Goal: Information Seeking & Learning: Learn about a topic

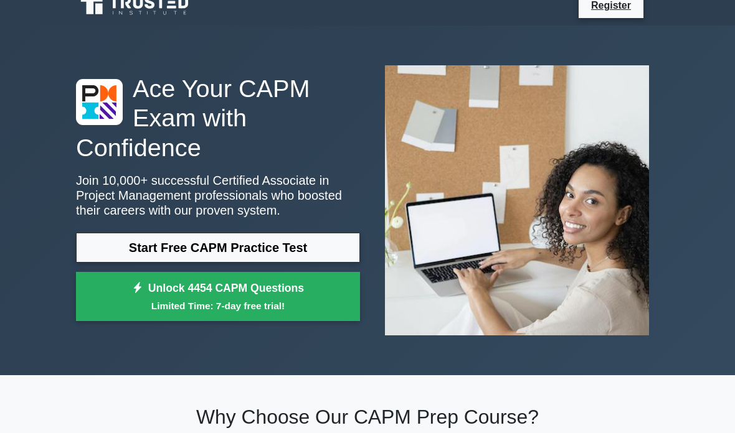
scroll to position [14, 0]
click at [111, 253] on link "Start Free CAPM Practice Test" at bounding box center [218, 248] width 284 height 30
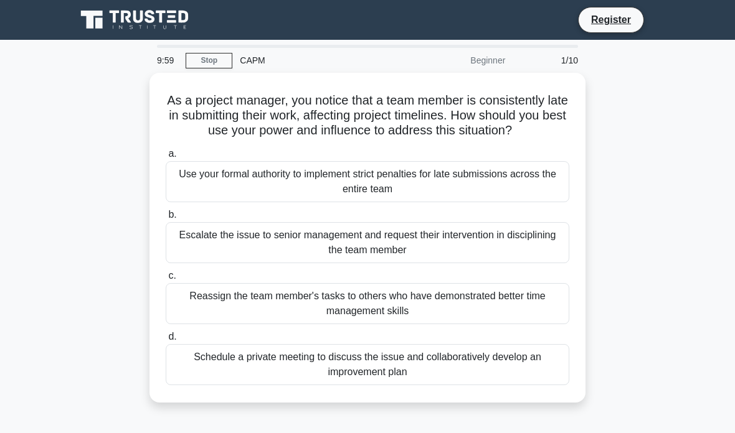
scroll to position [20, 0]
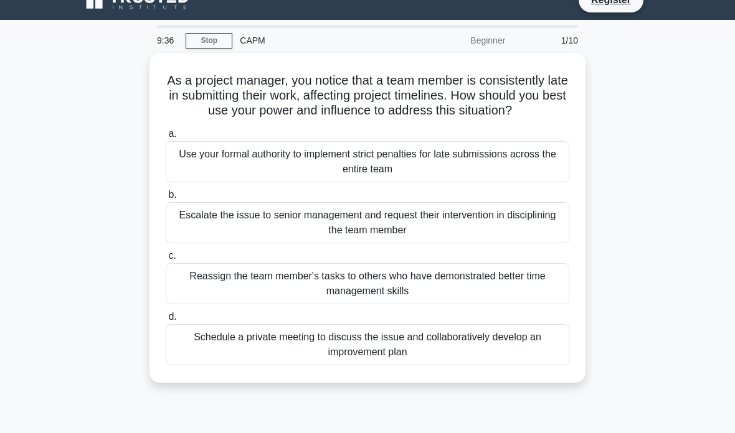
click at [538, 362] on div "Schedule a private meeting to discuss the issue and collaboratively develop an …" at bounding box center [367, 344] width 403 height 41
click at [166, 321] on input "d. Schedule a private meeting to discuss the issue and collaboratively develop …" at bounding box center [166, 317] width 0 height 8
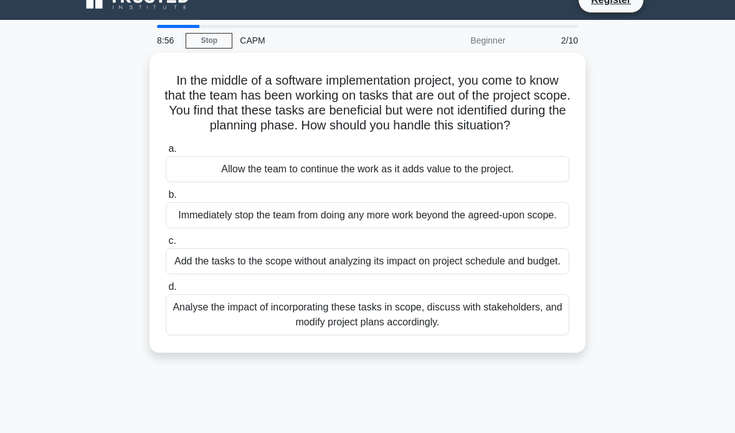
click at [532, 336] on div "Analyse the impact of incorporating these tasks in scope, discuss with stakehol…" at bounding box center [367, 314] width 403 height 41
click at [166, 291] on input "d. Analyse the impact of incorporating these tasks in scope, discuss with stake…" at bounding box center [166, 287] width 0 height 8
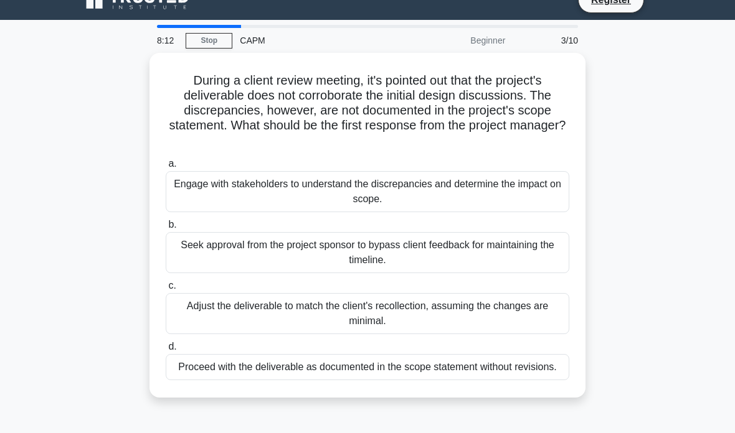
click at [507, 189] on div "Engage with stakeholders to understand the discrepancies and determine the impa…" at bounding box center [367, 191] width 403 height 41
click at [166, 168] on input "a. Engage with stakeholders to understand the discrepancies and determine the i…" at bounding box center [166, 164] width 0 height 8
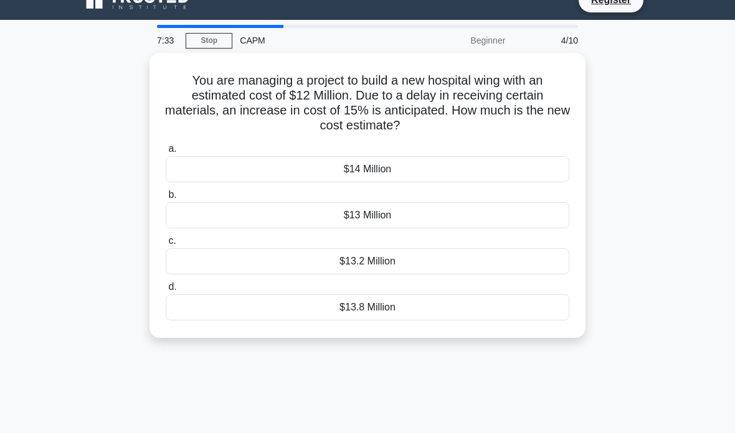
click at [436, 310] on div "$13.8 Million" at bounding box center [367, 307] width 403 height 26
click at [166, 291] on input "d. $13.8 Million" at bounding box center [166, 287] width 0 height 8
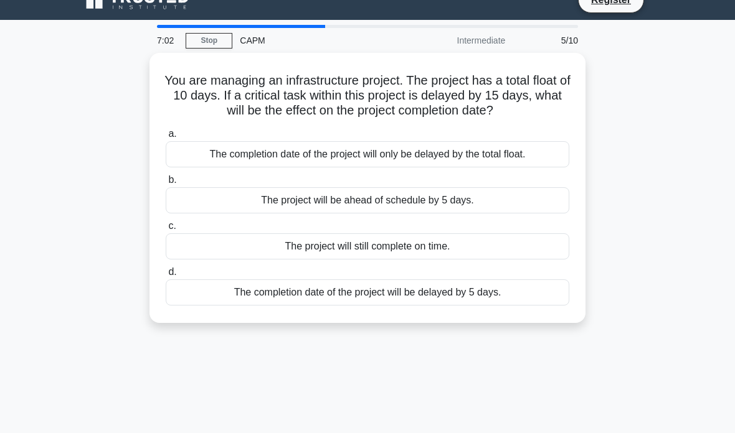
click at [532, 303] on div "The completion date of the project will be delayed by 5 days." at bounding box center [367, 292] width 403 height 26
click at [166, 276] on input "d. The completion date of the project will be delayed by 5 days." at bounding box center [166, 272] width 0 height 8
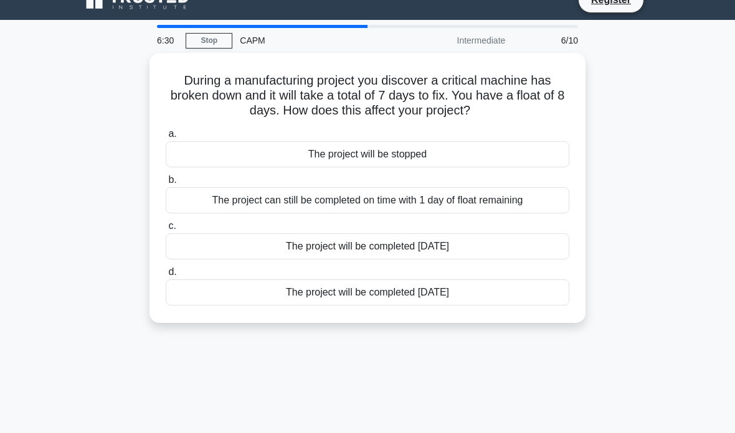
click at [555, 199] on div "The project can still be completed on time with 1 day of float remaining" at bounding box center [367, 200] width 403 height 26
click at [166, 184] on input "b. The project can still be completed on time with 1 day of float remaining" at bounding box center [166, 180] width 0 height 8
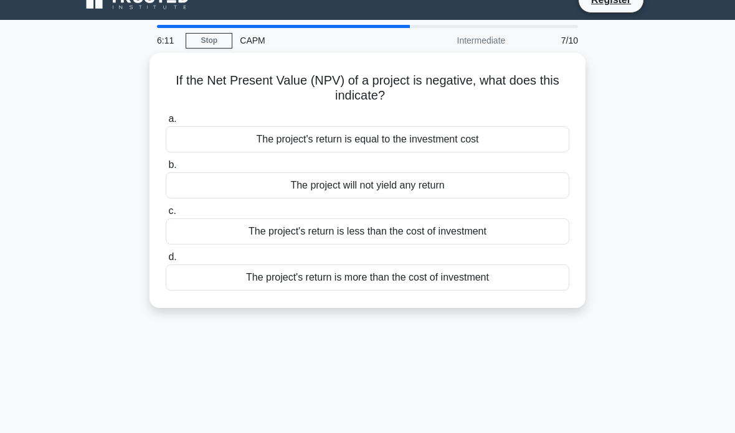
click at [531, 227] on div "The project's return is less than the cost of investment" at bounding box center [367, 231] width 403 height 26
click at [166, 215] on input "c. The project's return is less than the cost of investment" at bounding box center [166, 211] width 0 height 8
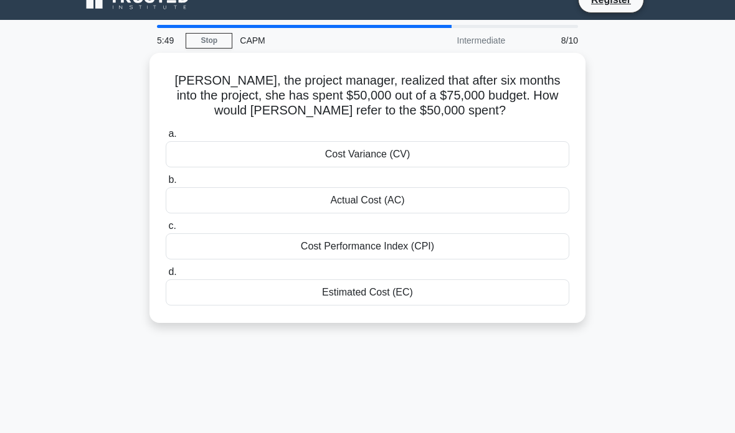
click at [527, 187] on div "Actual Cost (AC)" at bounding box center [367, 200] width 403 height 26
click at [166, 184] on input "b. Actual Cost (AC)" at bounding box center [166, 180] width 0 height 8
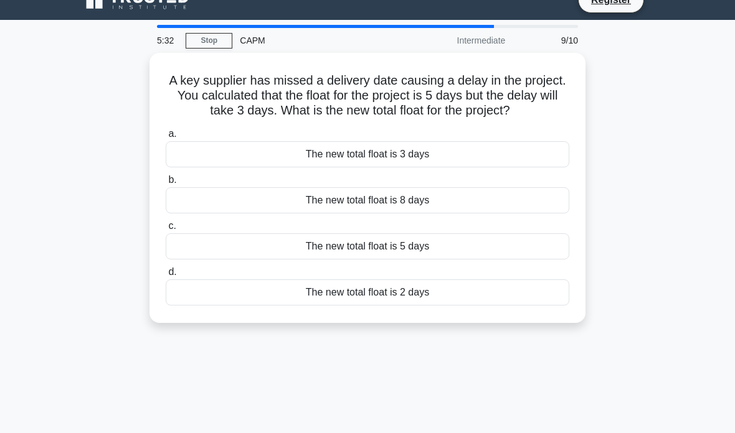
click at [462, 306] on div "The new total float is 2 days" at bounding box center [367, 292] width 403 height 26
click at [166, 276] on input "d. The new total float is 2 days" at bounding box center [166, 272] width 0 height 8
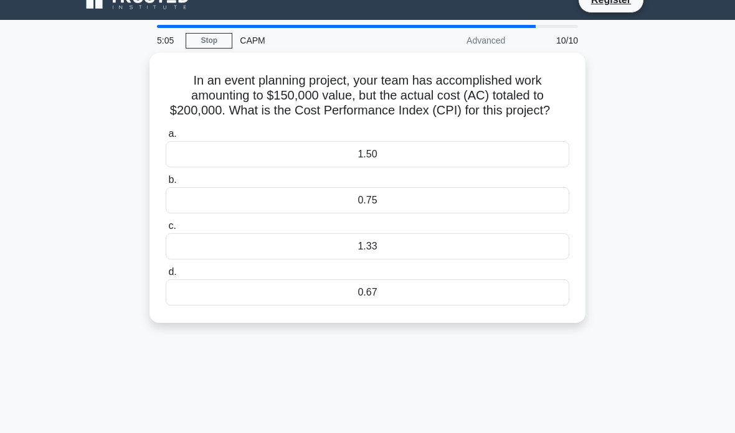
click at [492, 211] on div "0.75" at bounding box center [367, 200] width 403 height 26
click at [166, 184] on input "b. 0.75" at bounding box center [166, 180] width 0 height 8
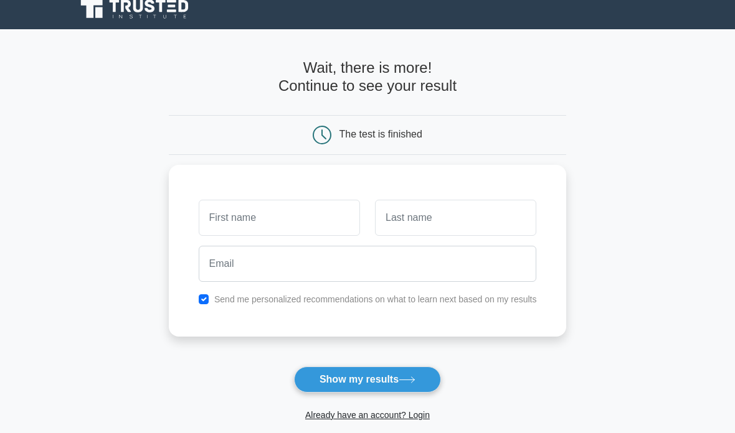
scroll to position [11, 0]
click at [330, 220] on input "text" at bounding box center [279, 218] width 161 height 36
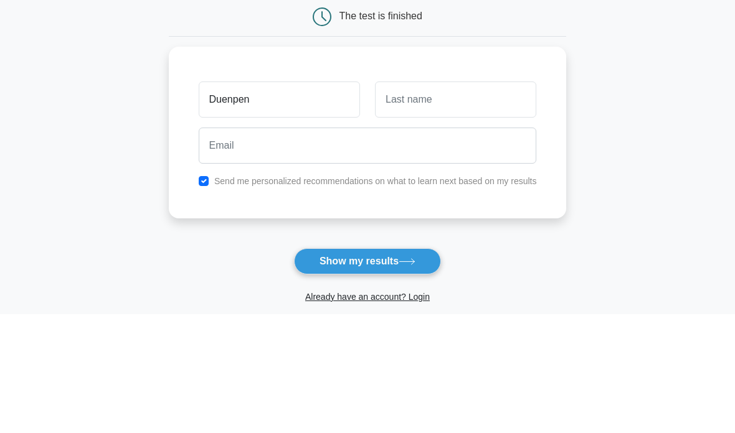
type input "Duenpen"
click at [511, 200] on input "text" at bounding box center [455, 218] width 161 height 36
type input "Unjaroen"
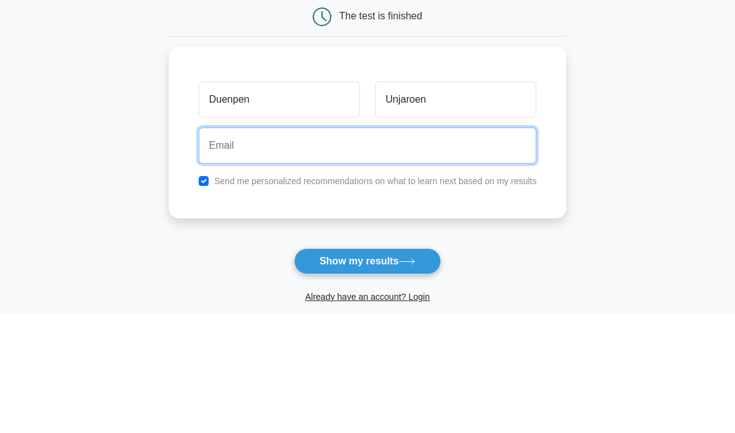
click at [447, 246] on input "email" at bounding box center [368, 264] width 338 height 36
type input "unjaroed@gmail.com"
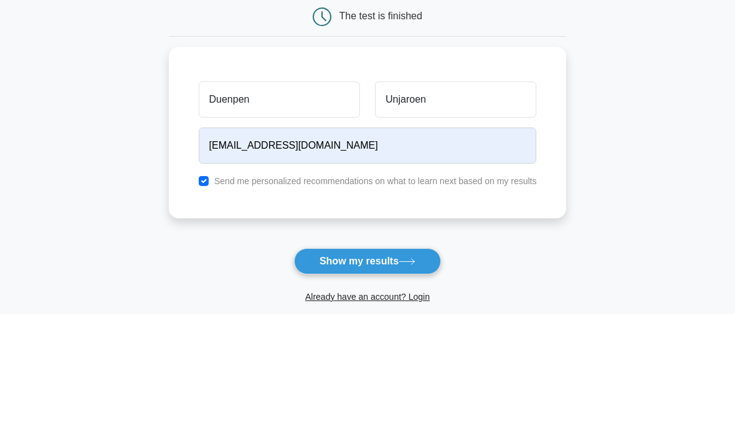
scroll to position [129, 0]
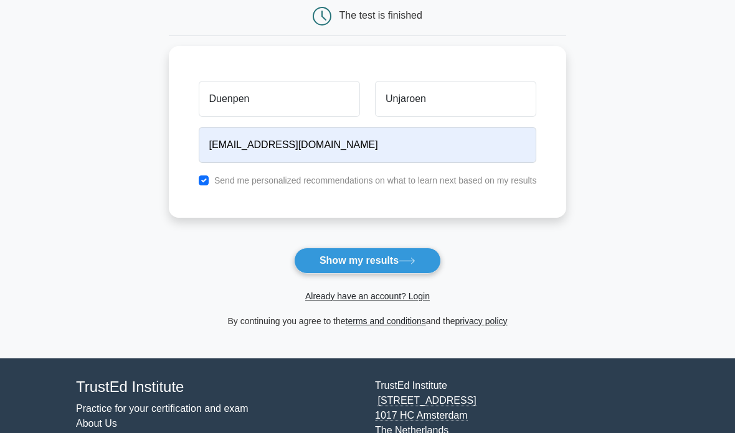
click at [423, 261] on button "Show my results" at bounding box center [367, 261] width 147 height 26
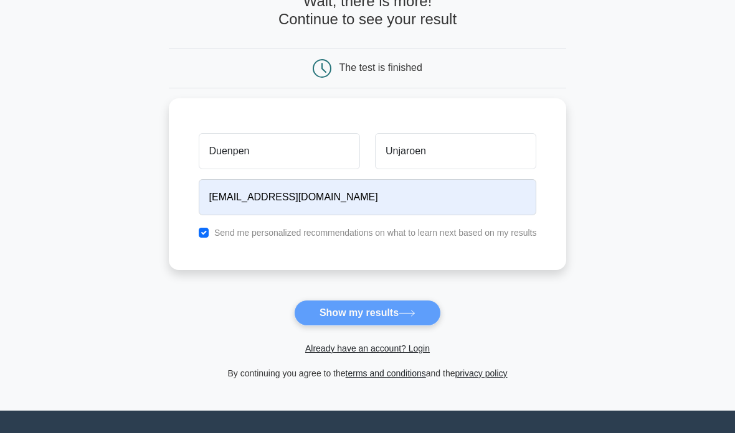
scroll to position [0, 0]
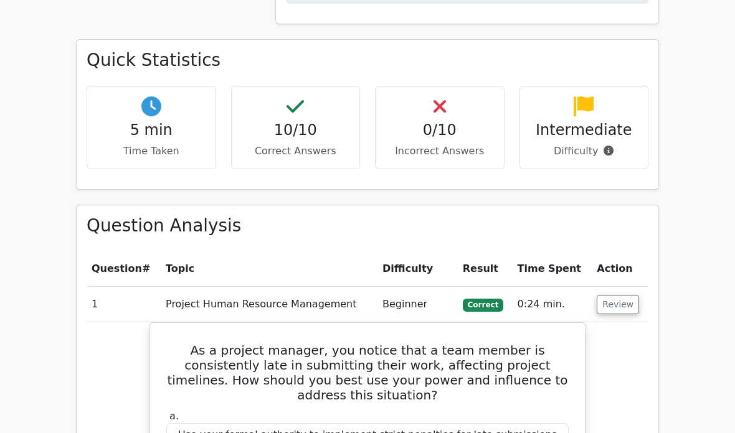
scroll to position [788, 0]
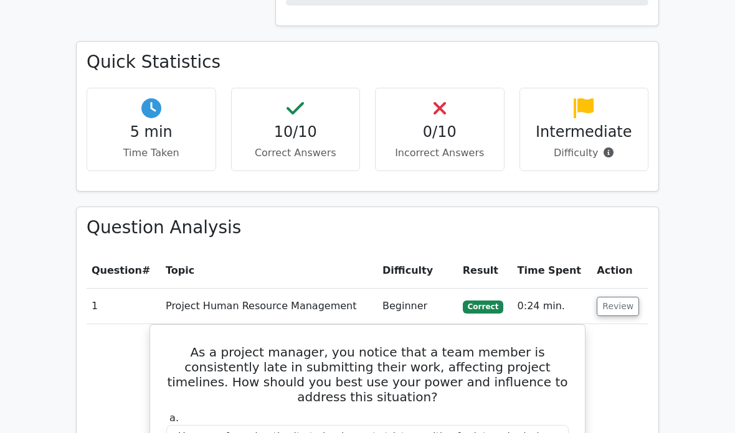
click at [312, 146] on p "Correct Answers" at bounding box center [296, 153] width 108 height 15
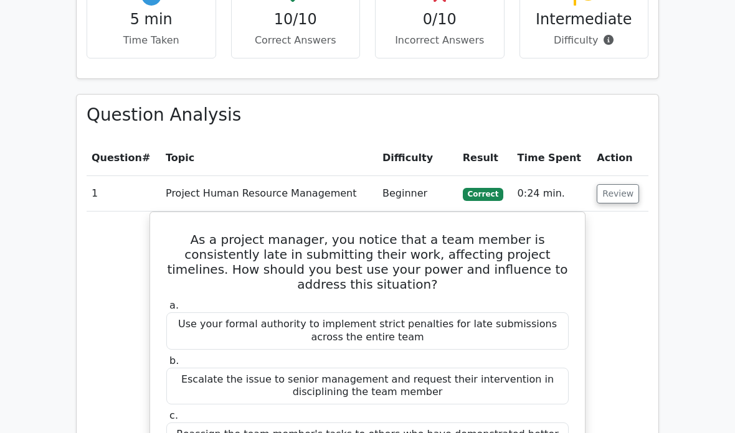
scroll to position [913, 0]
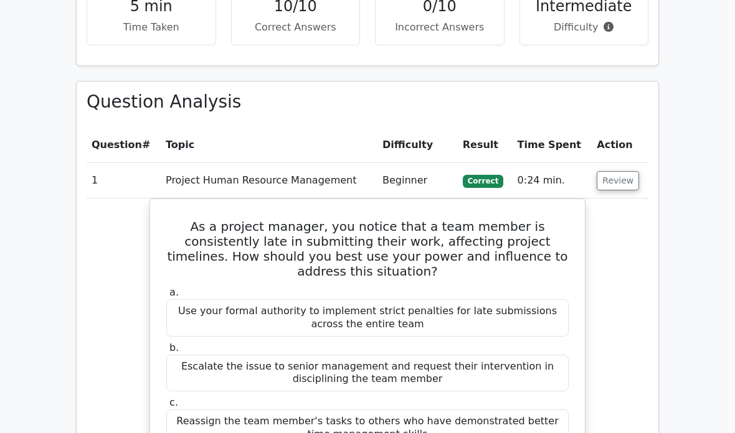
click at [626, 172] on button "Review" at bounding box center [617, 181] width 42 height 19
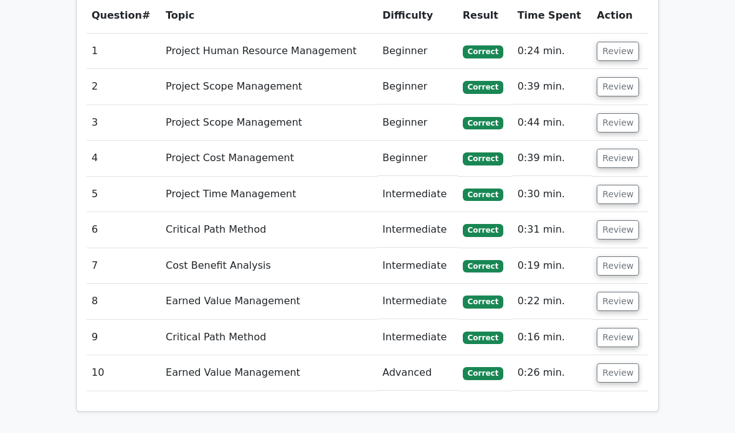
scroll to position [1027, 0]
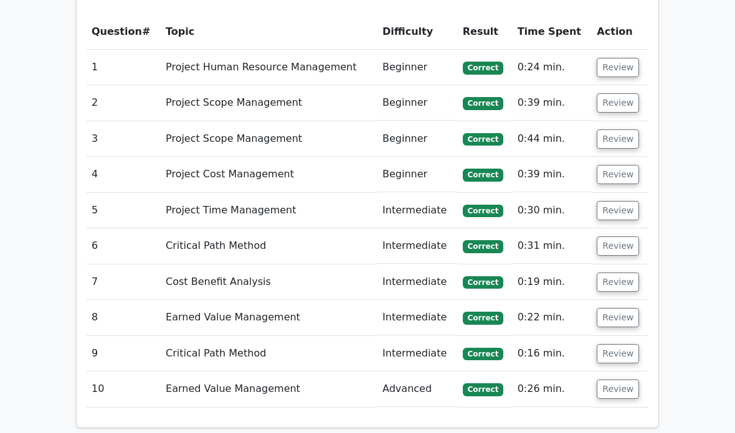
click at [624, 93] on button "Review" at bounding box center [617, 102] width 42 height 19
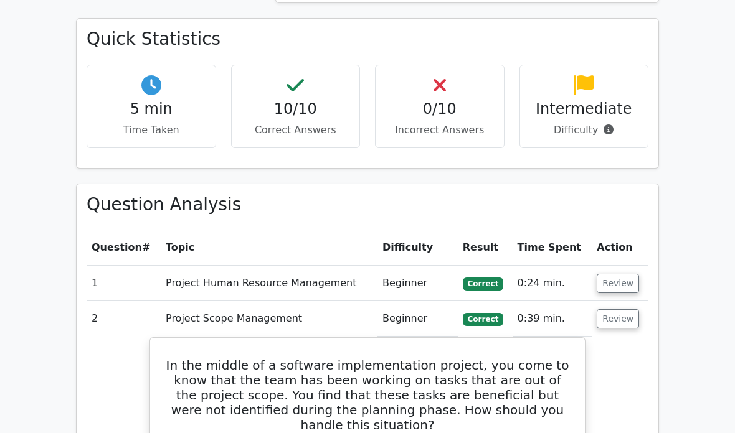
scroll to position [811, 0]
click at [619, 309] on button "Review" at bounding box center [617, 318] width 42 height 19
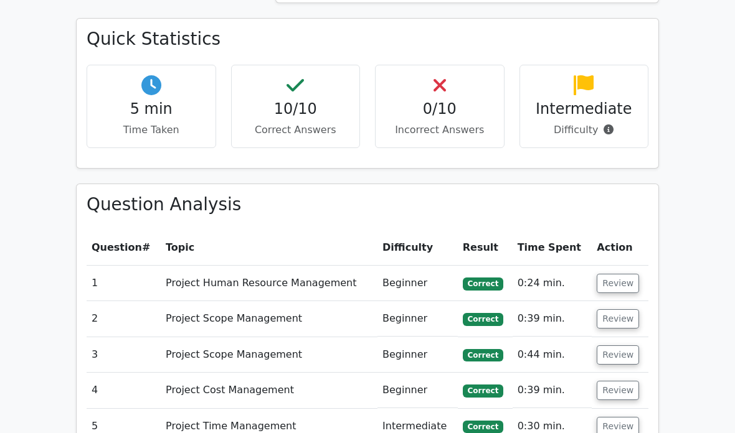
click at [613, 345] on button "Review" at bounding box center [617, 354] width 42 height 19
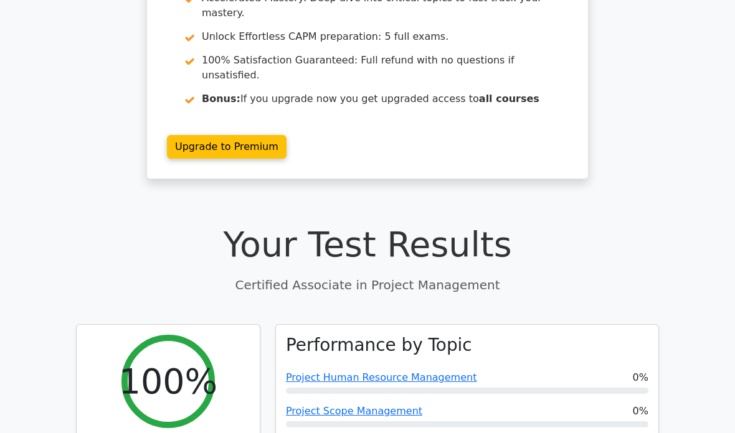
scroll to position [0, 0]
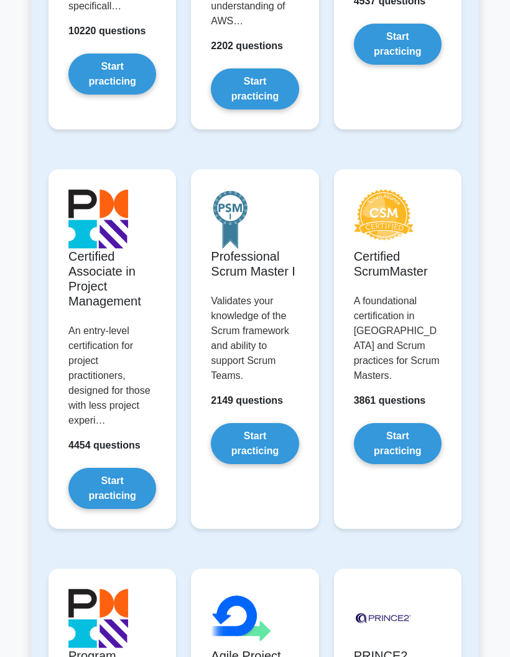
scroll to position [533, 0]
click at [97, 509] on link "Start practicing" at bounding box center [112, 488] width 88 height 41
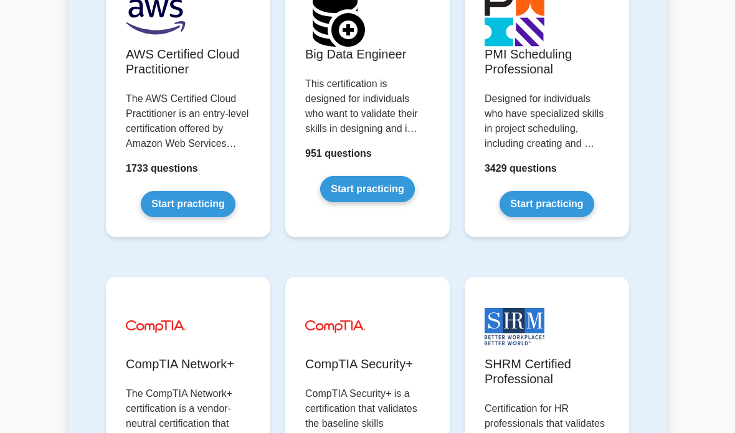
scroll to position [2654, 0]
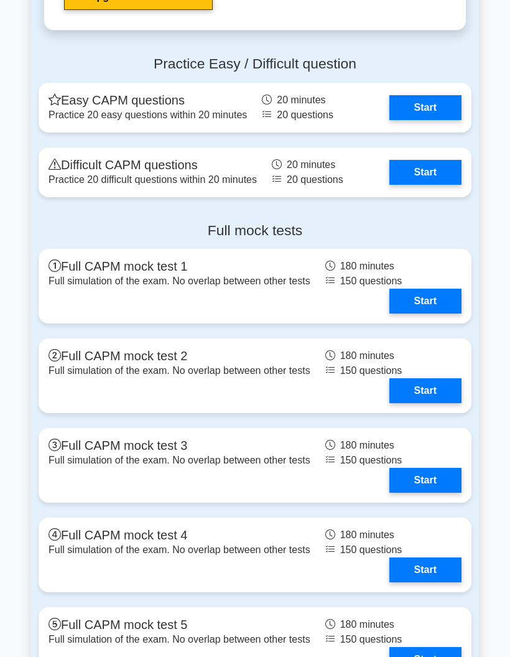
scroll to position [3544, 0]
click at [453, 314] on link "Start" at bounding box center [426, 301] width 72 height 25
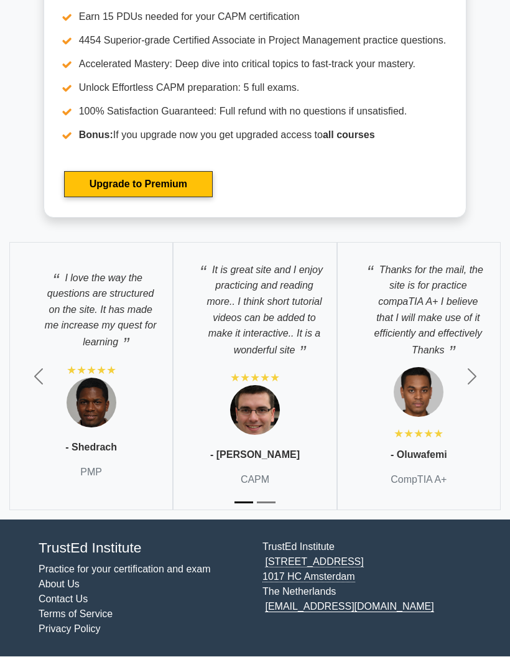
scroll to position [4496, 0]
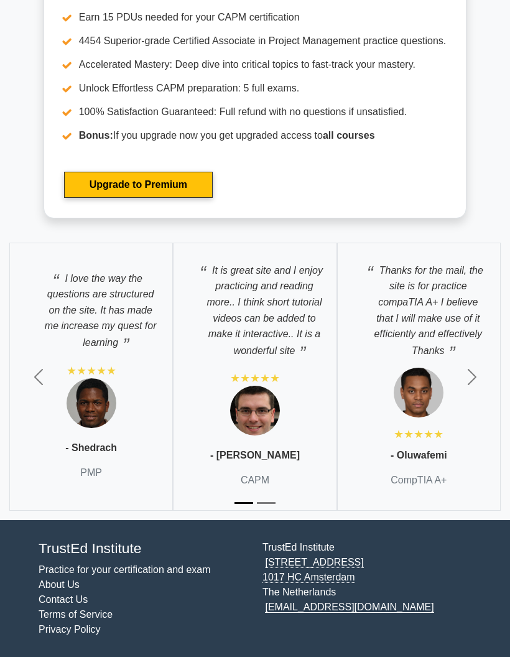
click at [484, 475] on button "Next" at bounding box center [472, 377] width 77 height 288
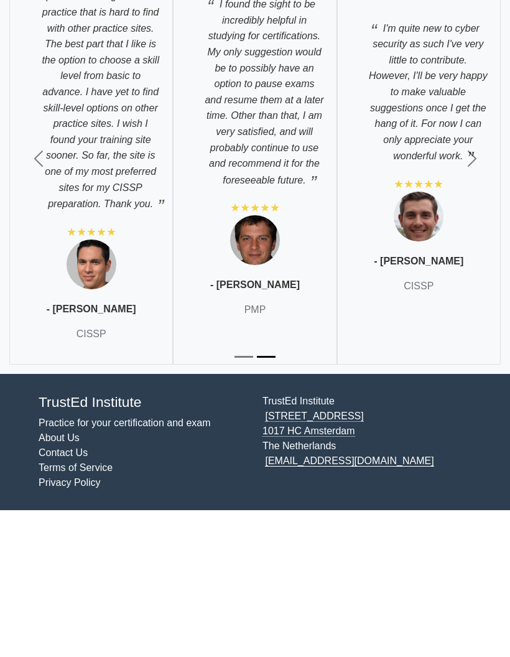
scroll to position [0, 0]
